Goal: Information Seeking & Learning: Compare options

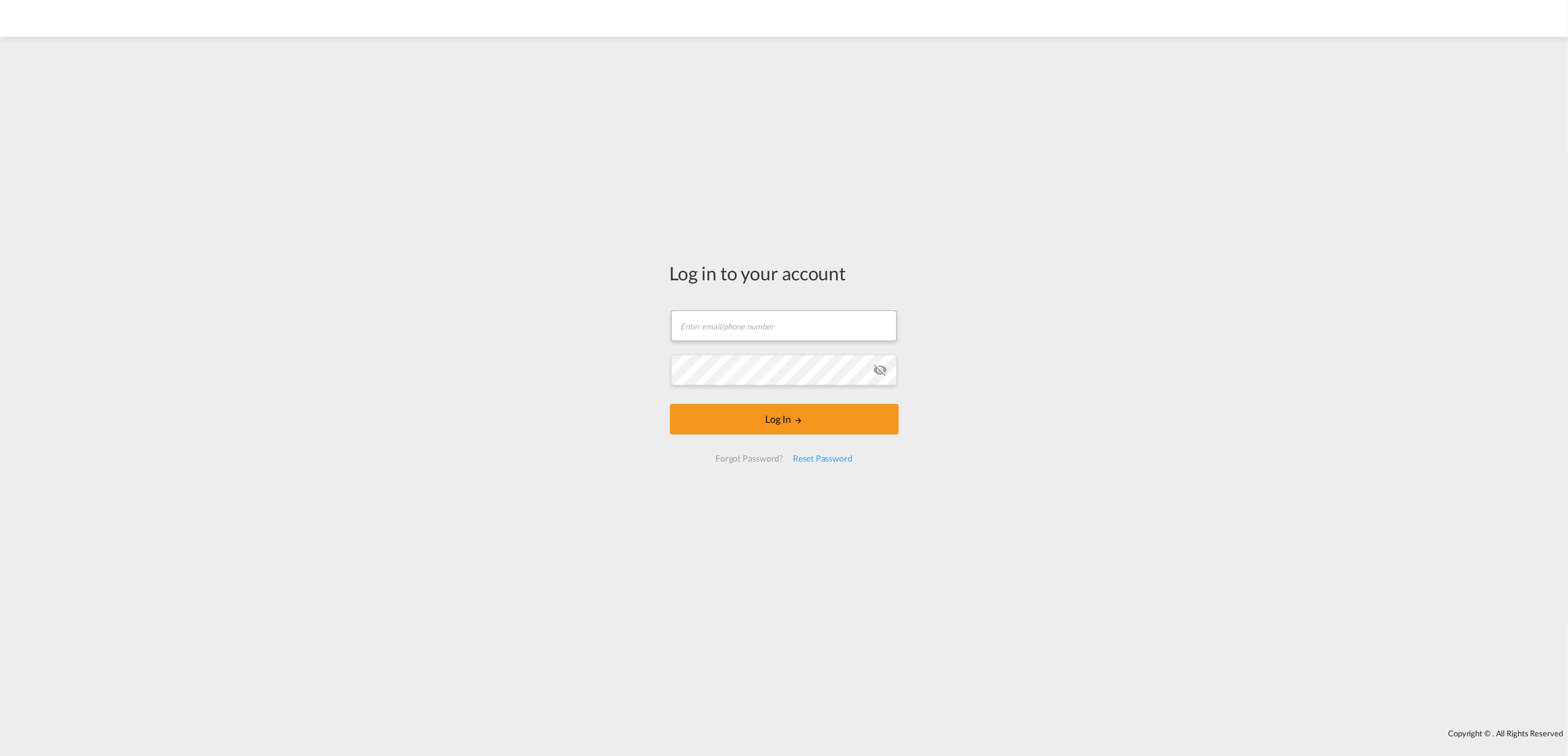
drag, startPoint x: 756, startPoint y: 342, endPoint x: 748, endPoint y: 320, distance: 23.4
click at [756, 342] on form "Email field is required Password field is required Log In Forgot Password? Rese…" at bounding box center [785, 386] width 229 height 177
